Goal: Information Seeking & Learning: Learn about a topic

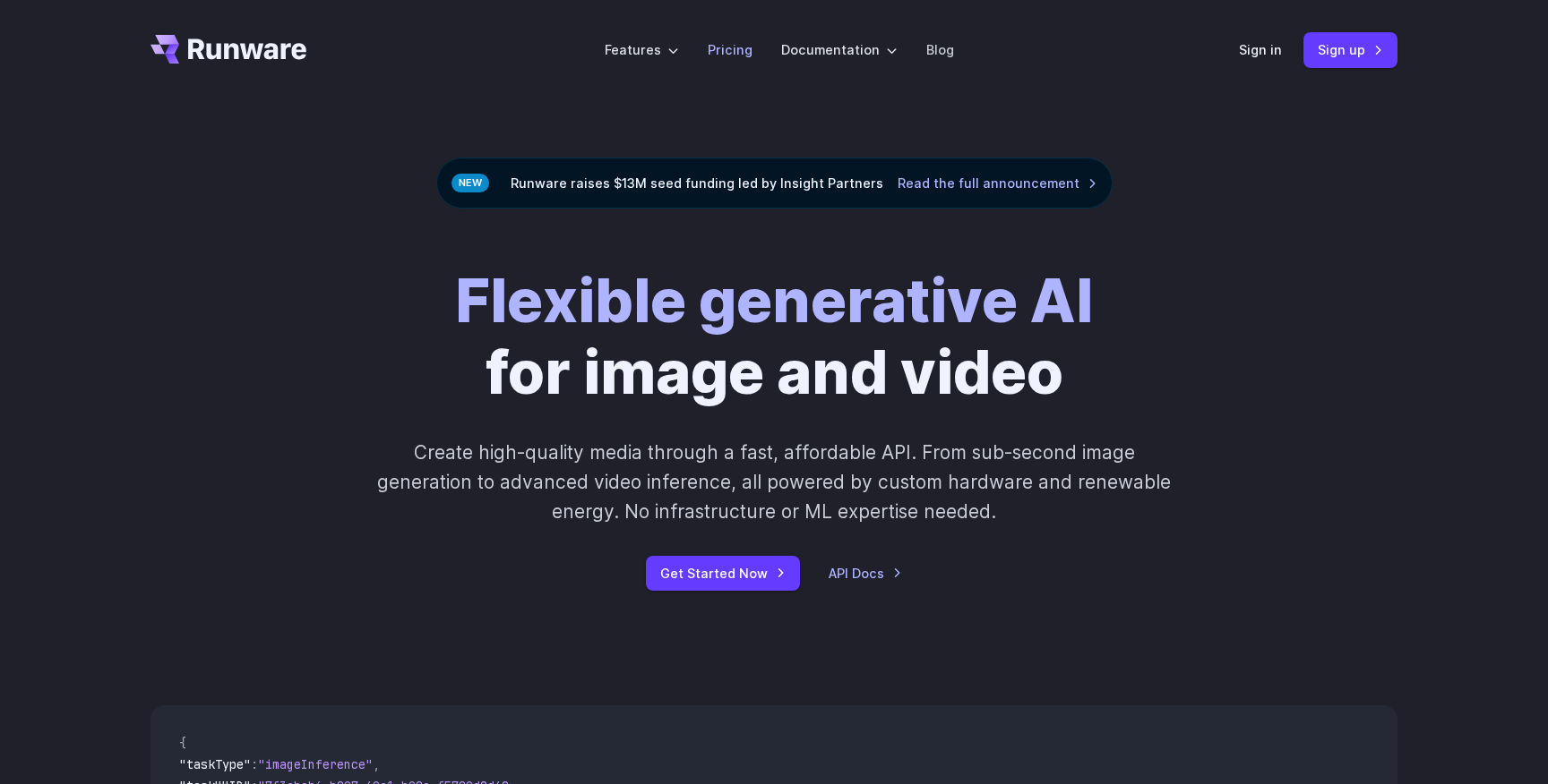
click at [740, 44] on link "Pricing" at bounding box center [730, 49] width 45 height 21
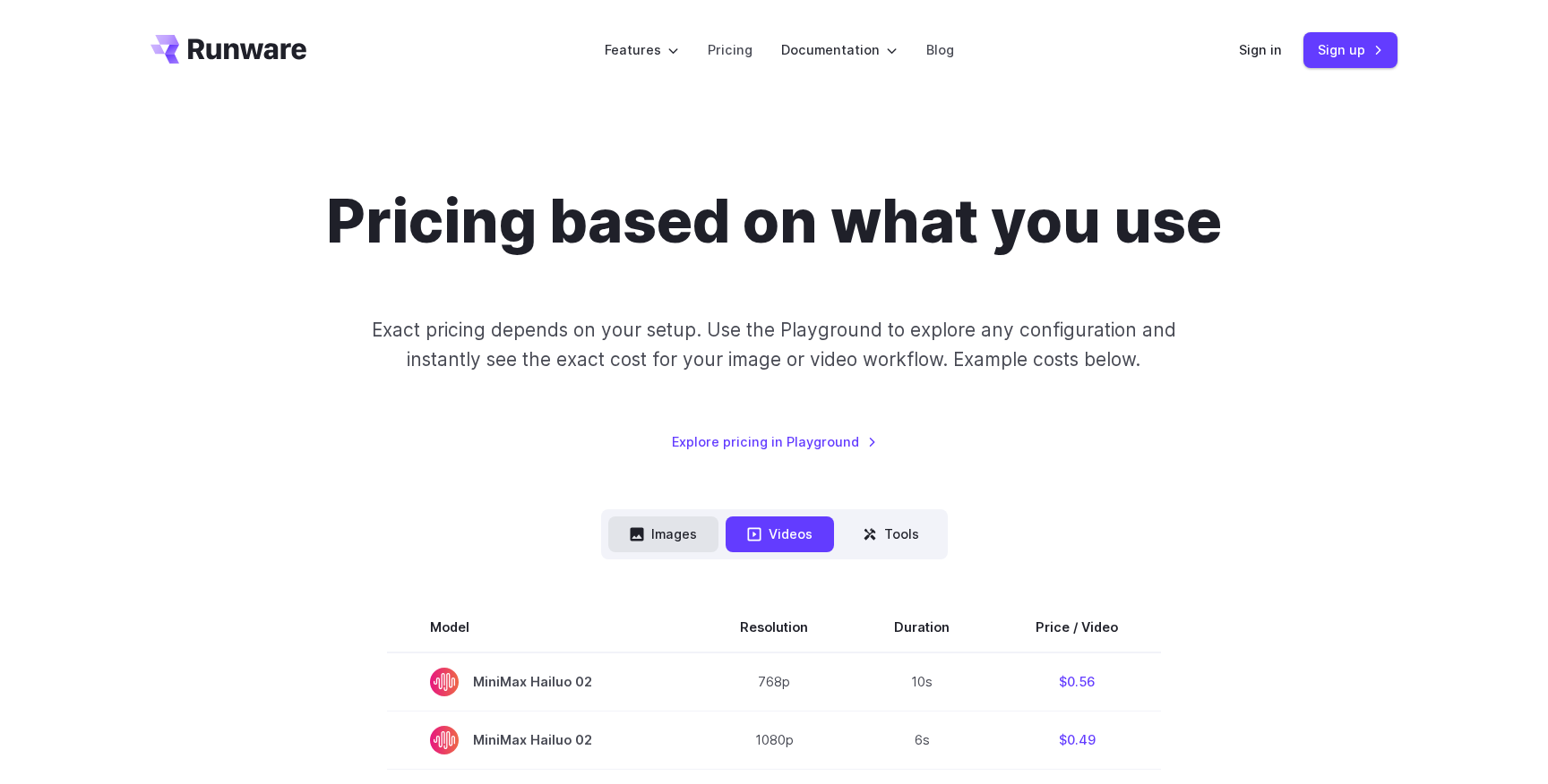
click at [672, 536] on button "Images" at bounding box center [662, 534] width 110 height 35
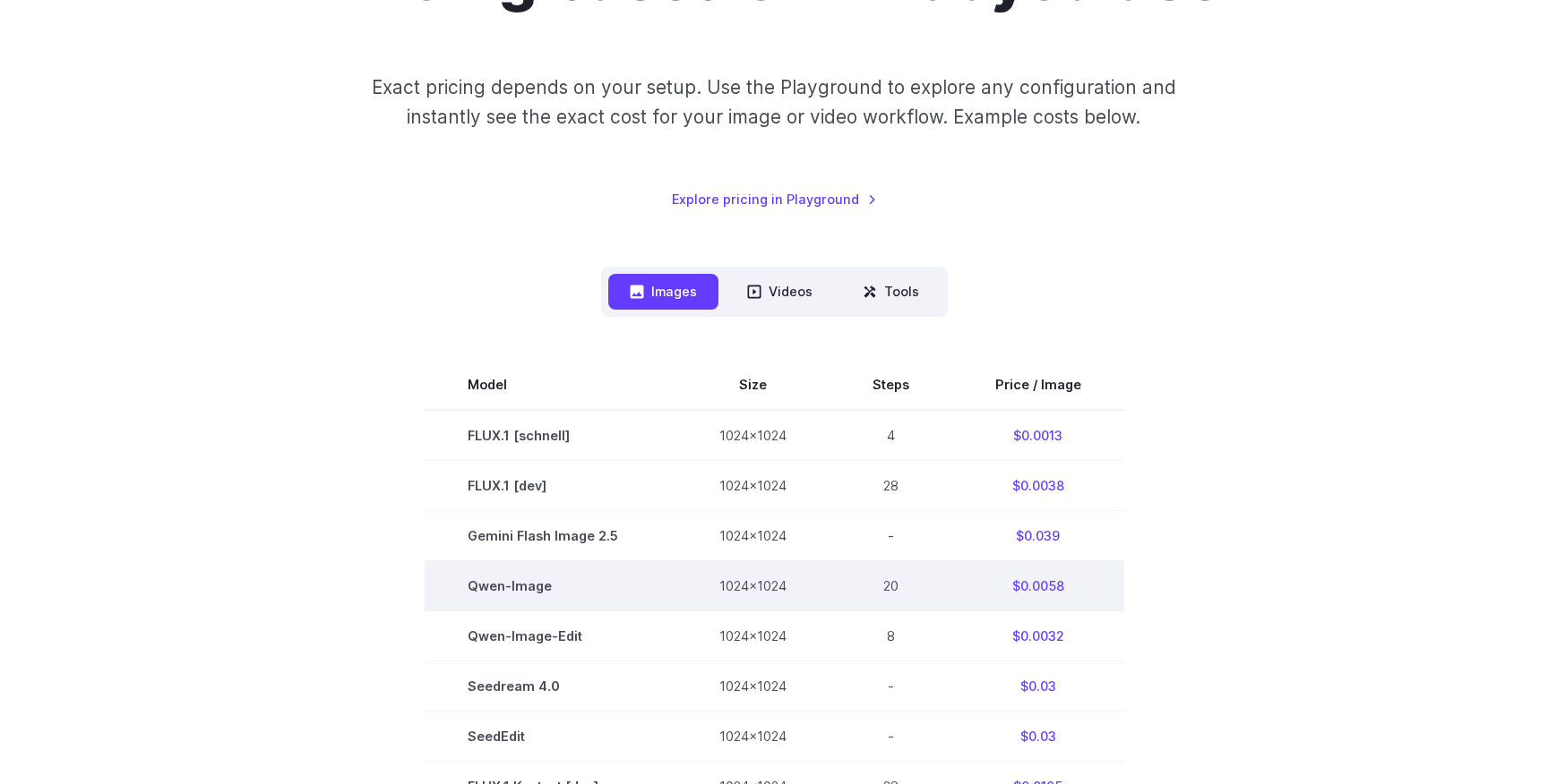
scroll to position [238, 0]
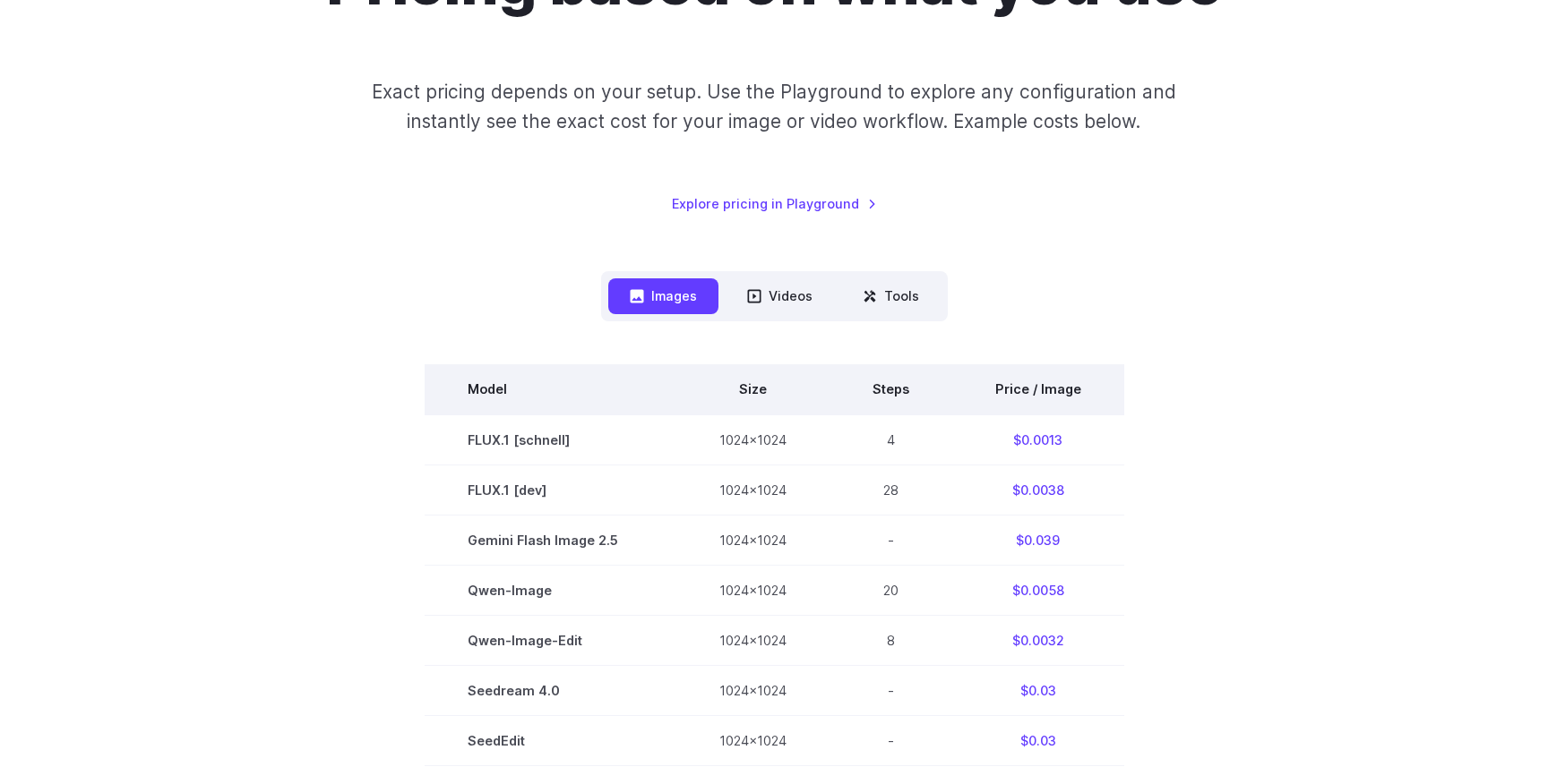
click at [1044, 387] on th "Price / Image" at bounding box center [1038, 389] width 172 height 50
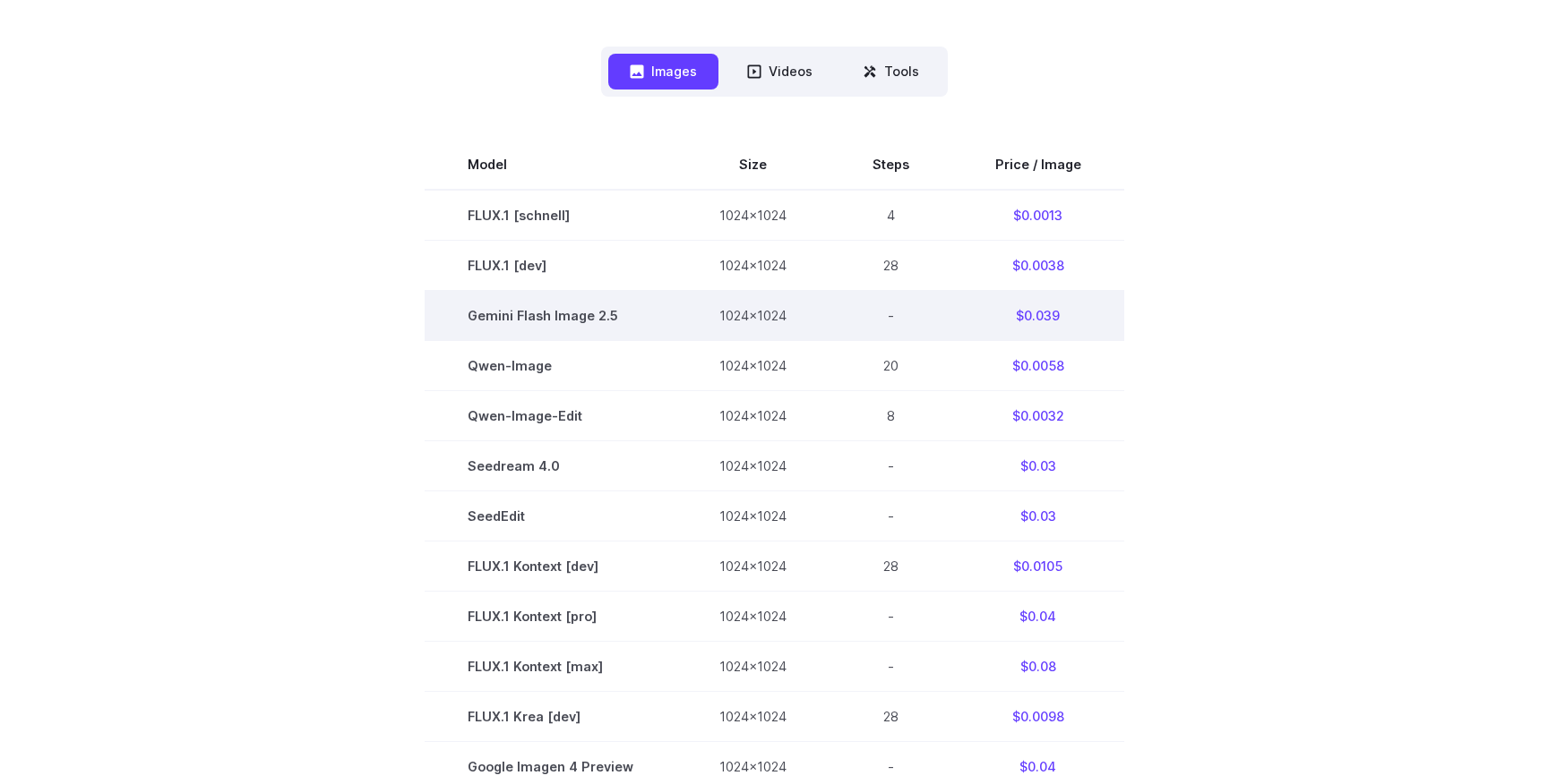
scroll to position [462, 0]
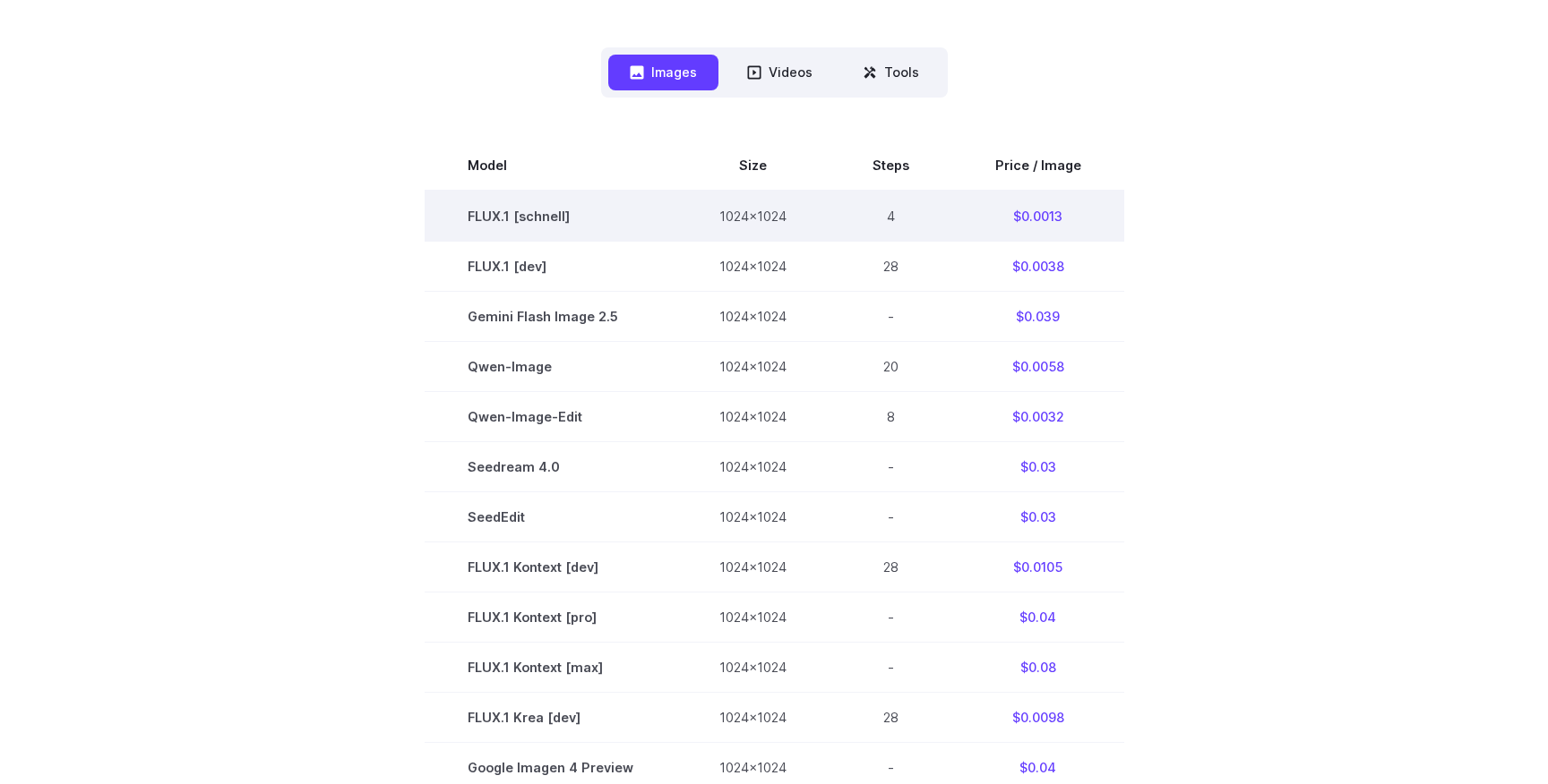
click at [533, 218] on td "FLUX.1 [schnell]" at bounding box center [550, 216] width 251 height 51
click at [1026, 213] on td "$0.0013" at bounding box center [1038, 216] width 172 height 51
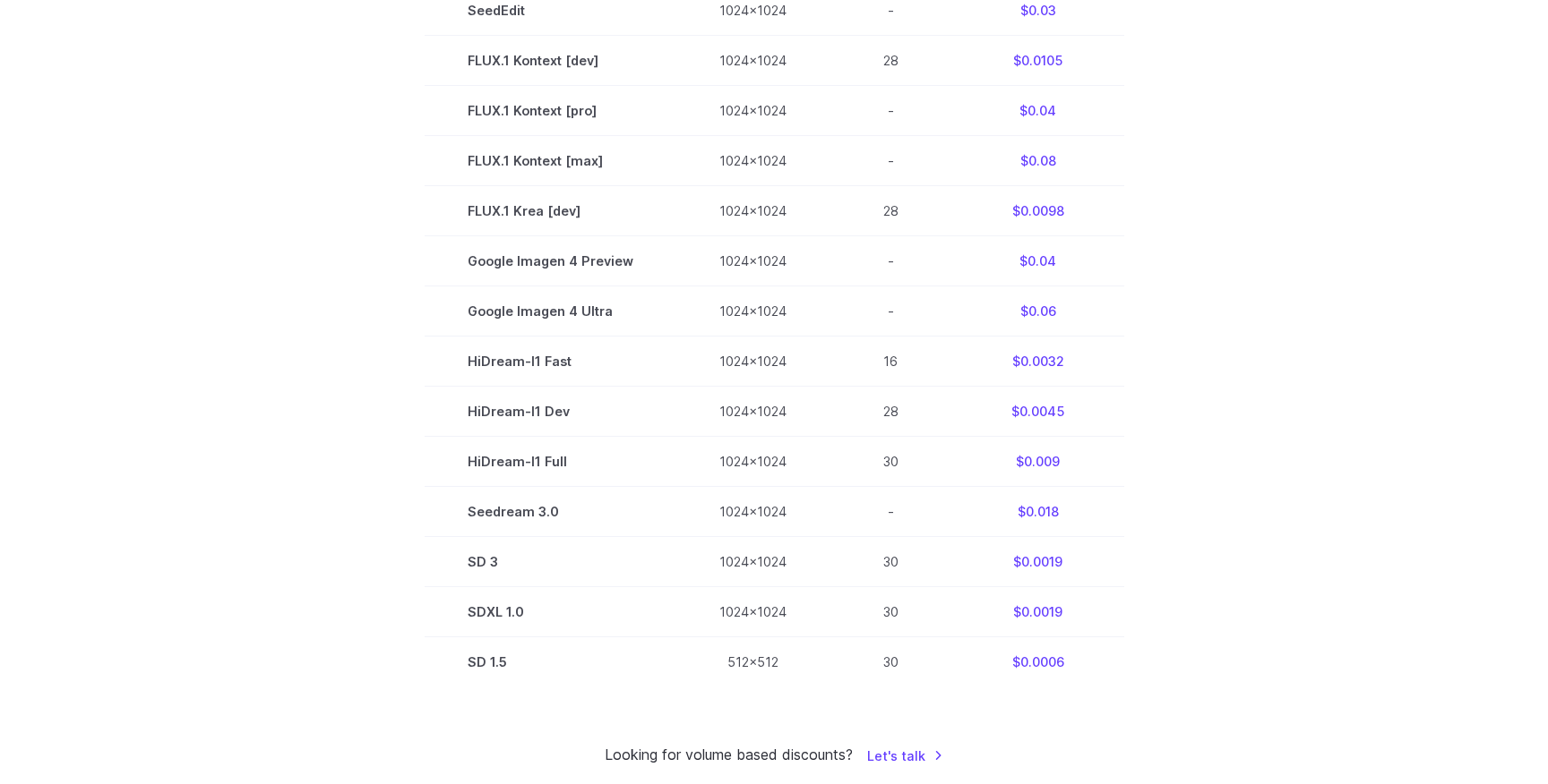
scroll to position [973, 0]
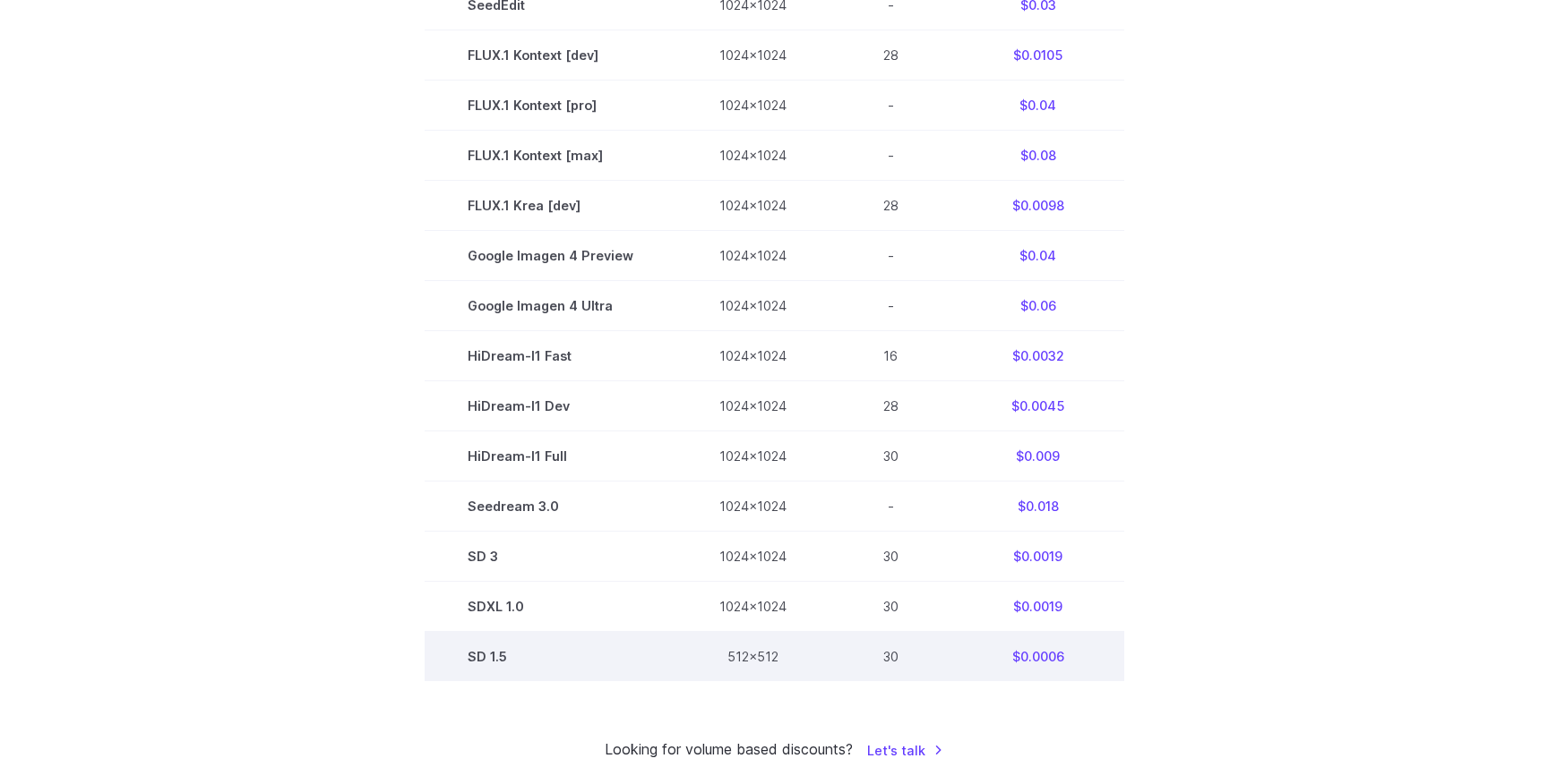
click at [494, 664] on td "SD 1.5" at bounding box center [550, 657] width 251 height 50
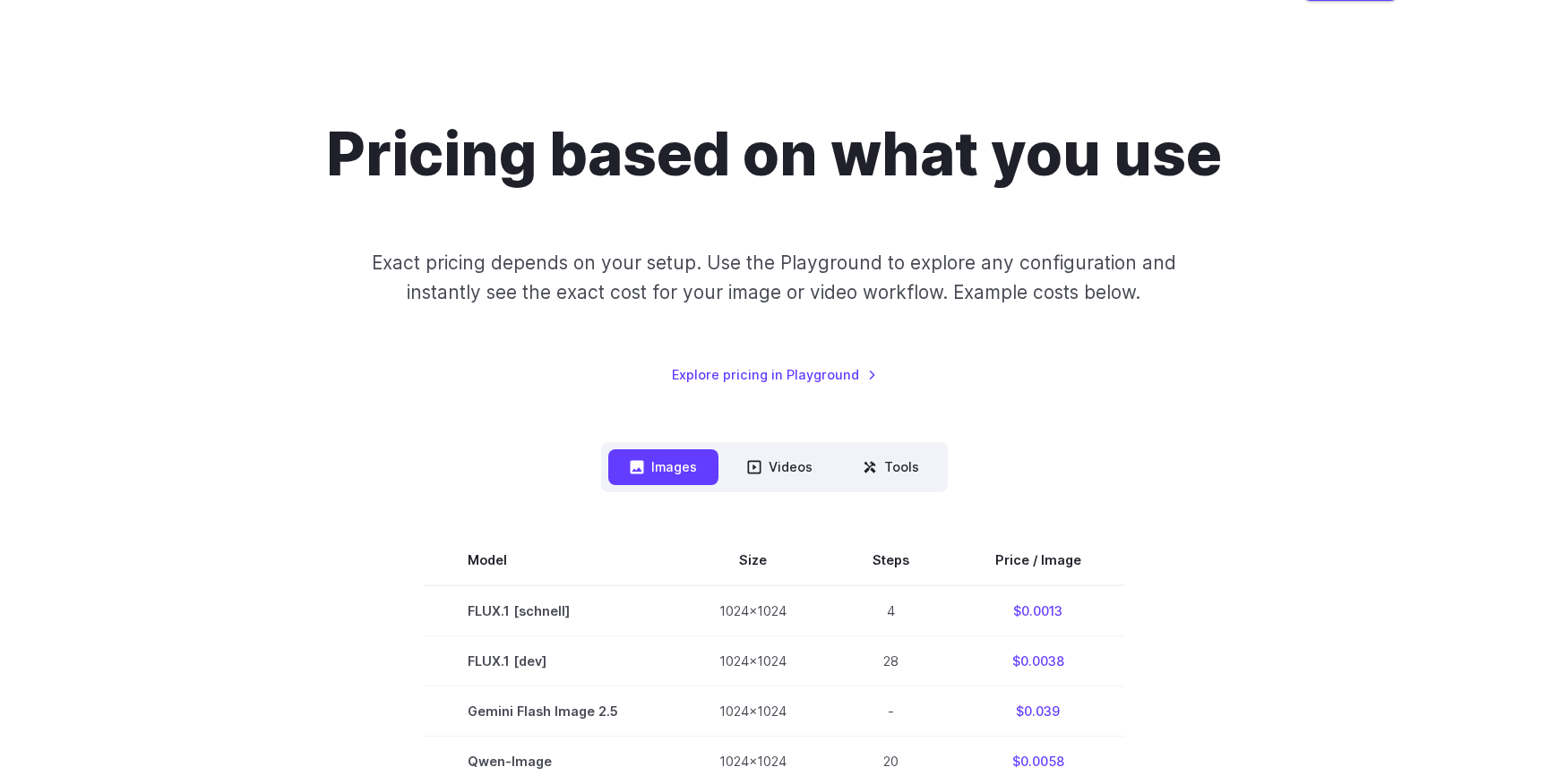
scroll to position [0, 0]
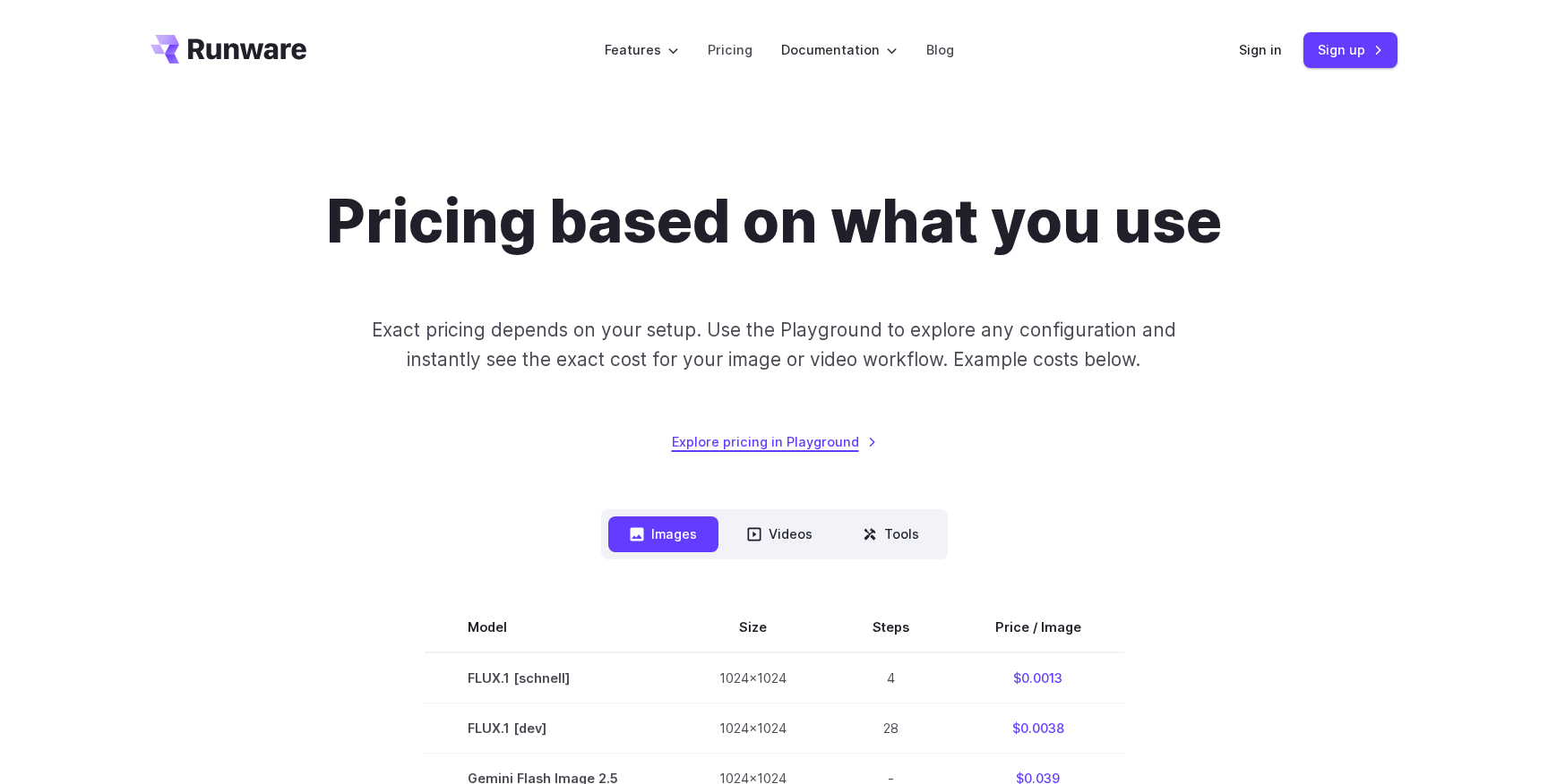
click at [795, 442] on link "Explore pricing in Playground" at bounding box center [774, 442] width 205 height 21
click at [273, 55] on icon "Go to /" at bounding box center [247, 48] width 118 height 21
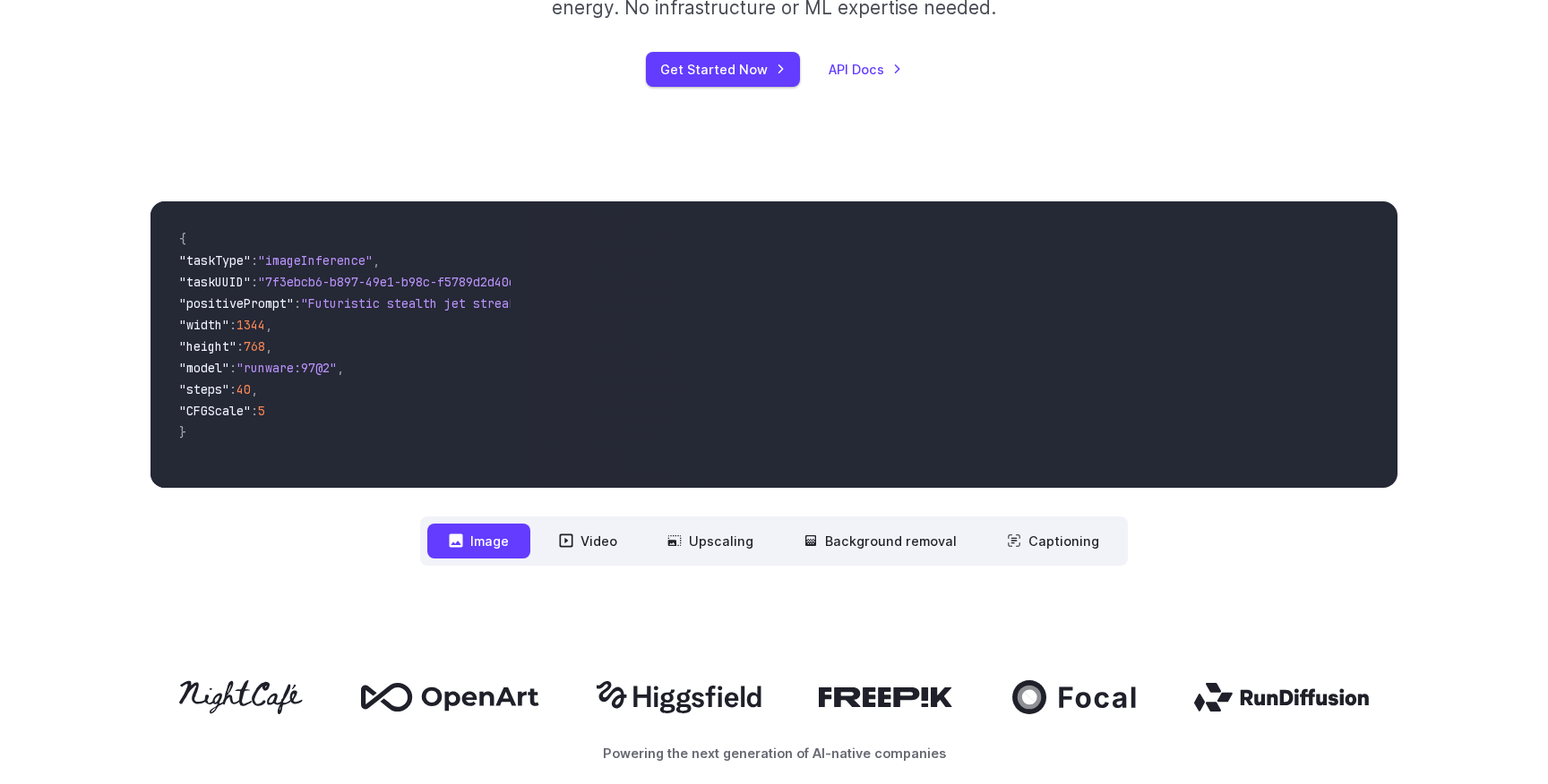
scroll to position [337, 0]
